Goal: Entertainment & Leisure: Consume media (video, audio)

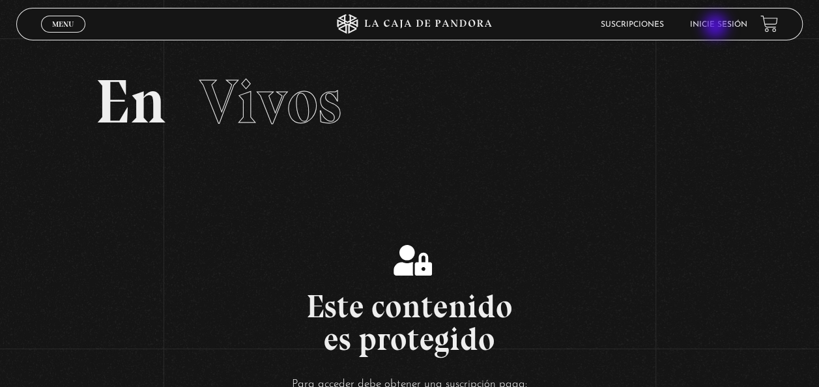
click at [716, 27] on link "Inicie sesión" at bounding box center [718, 25] width 57 height 8
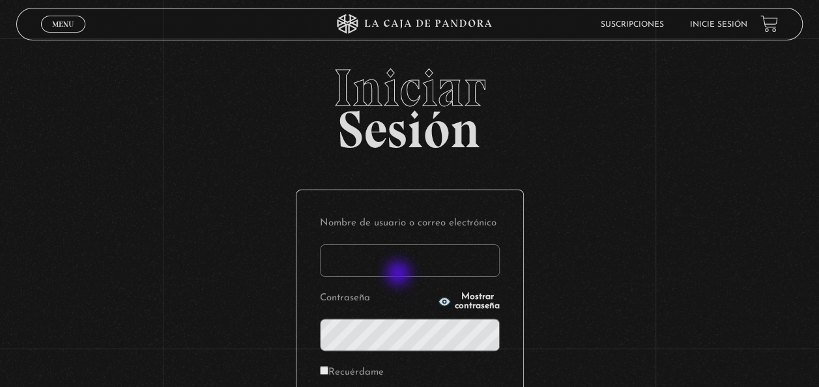
click at [393, 276] on form "Nombre de usuario o correo electrónico Contraseña Mostrar contraseña Recuérdame…" at bounding box center [410, 323] width 180 height 219
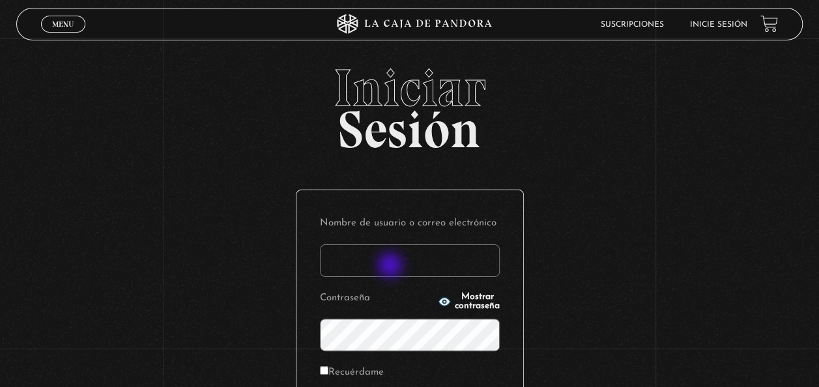
click at [391, 266] on input "Nombre de usuario o correo electrónico" at bounding box center [410, 260] width 180 height 33
type input "shircesma@gmail.com"
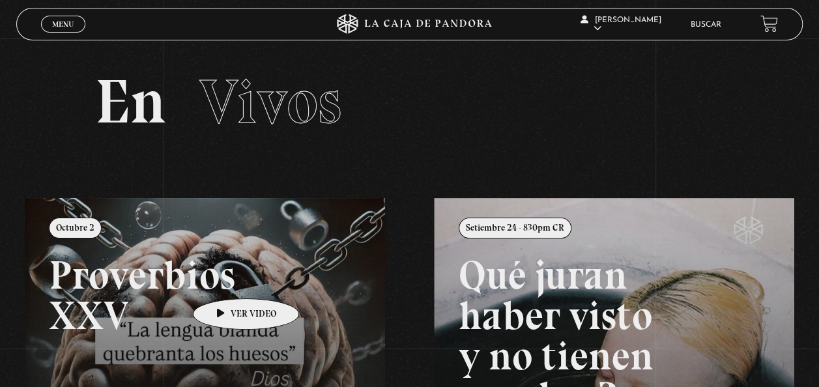
click at [225, 276] on link at bounding box center [434, 391] width 819 height 387
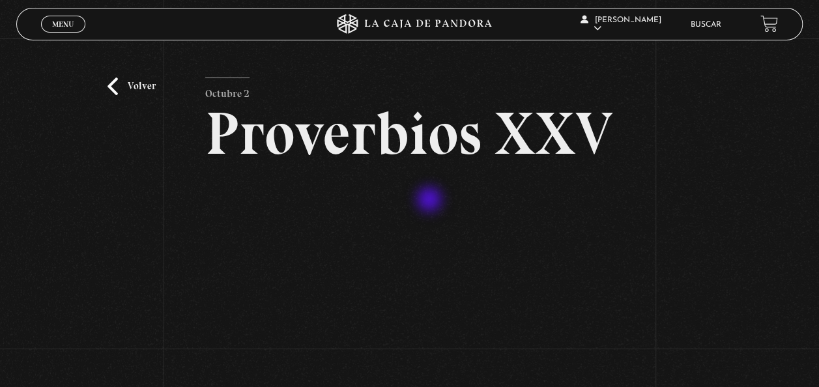
scroll to position [297, 0]
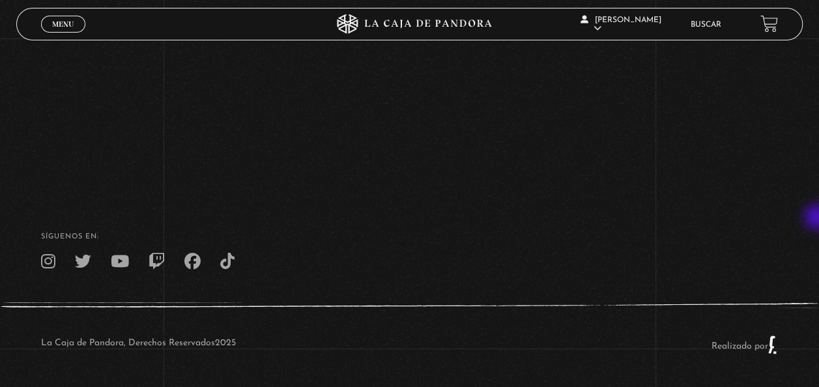
drag, startPoint x: 818, startPoint y: 218, endPoint x: 823, endPoint y: 197, distance: 21.3
click at [818, 197] on html "ingresar al sitio Ver Video Más Información Solicitar Por favor coloque su disp…" at bounding box center [409, 46] width 819 height 681
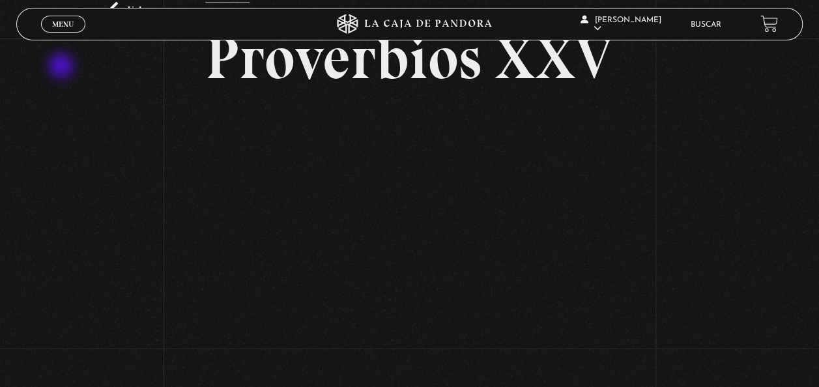
scroll to position [0, 0]
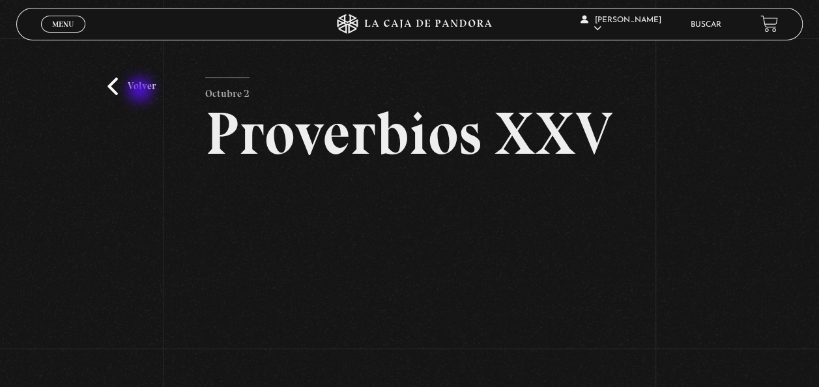
click at [132, 89] on link "Volver" at bounding box center [131, 87] width 48 height 18
